Goal: Information Seeking & Learning: Learn about a topic

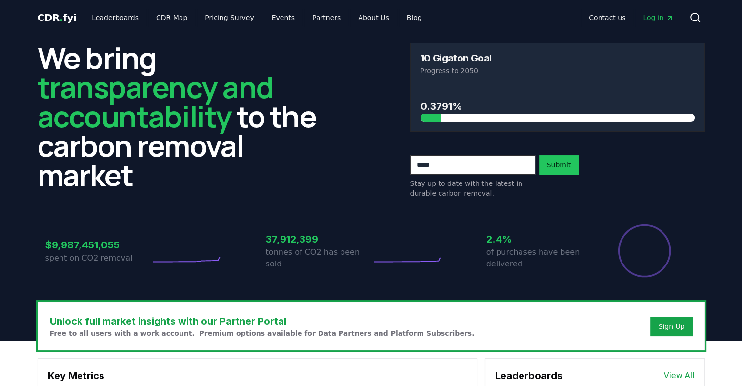
click at [701, 12] on icon at bounding box center [695, 18] width 12 height 12
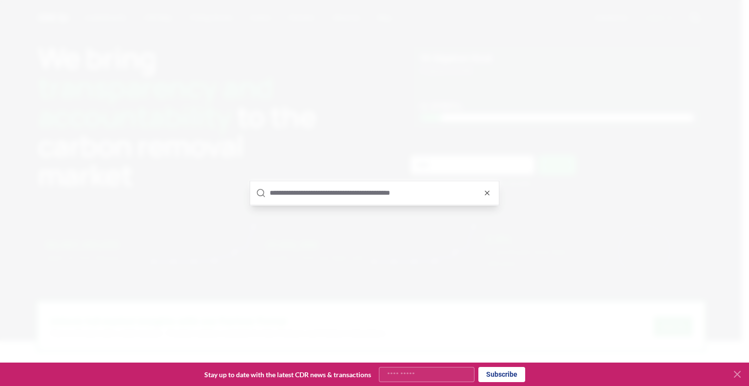
type input "*"
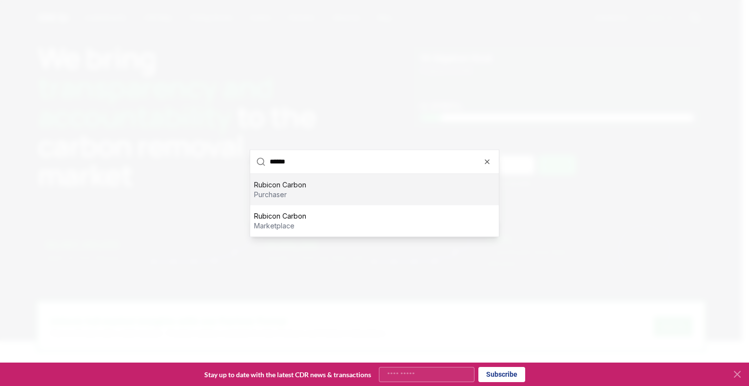
type input "******"
click at [306, 197] on p "purchaser" at bounding box center [280, 194] width 52 height 10
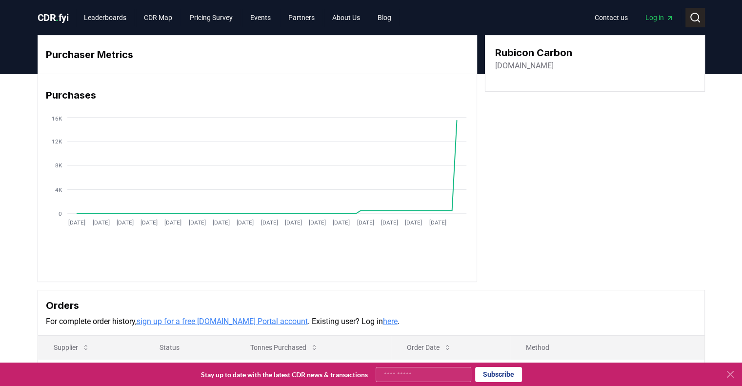
click at [701, 12] on icon at bounding box center [695, 18] width 12 height 12
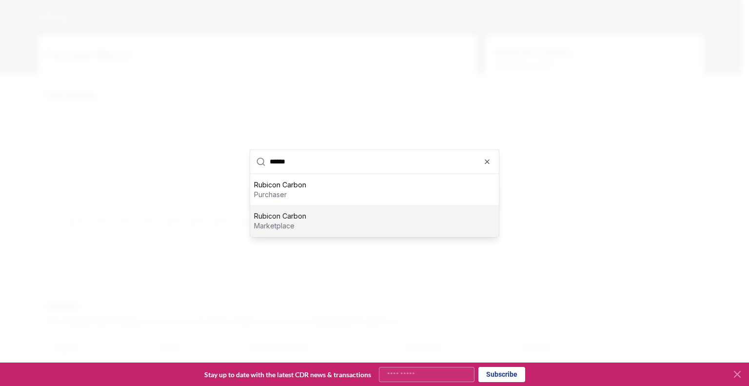
click at [332, 217] on div "Rubicon Carbon marketplace" at bounding box center [374, 220] width 249 height 31
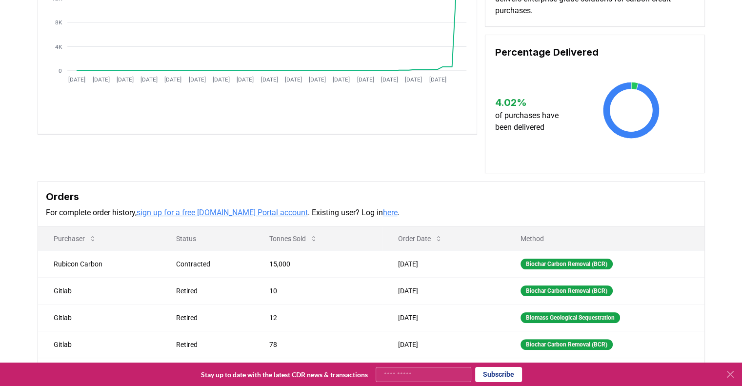
scroll to position [158, 0]
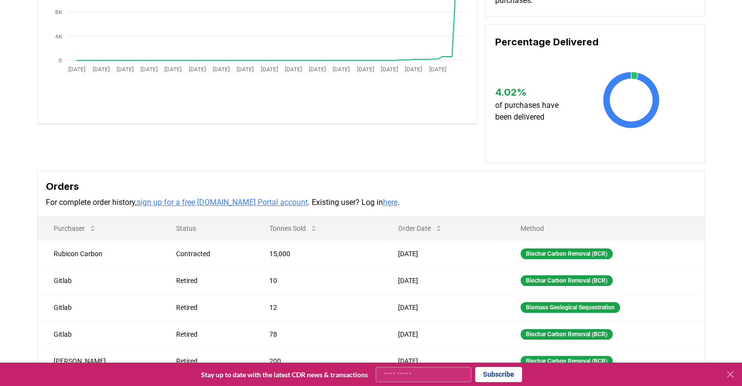
click at [383, 198] on link "here" at bounding box center [390, 202] width 15 height 9
